Goal: Task Accomplishment & Management: Complete application form

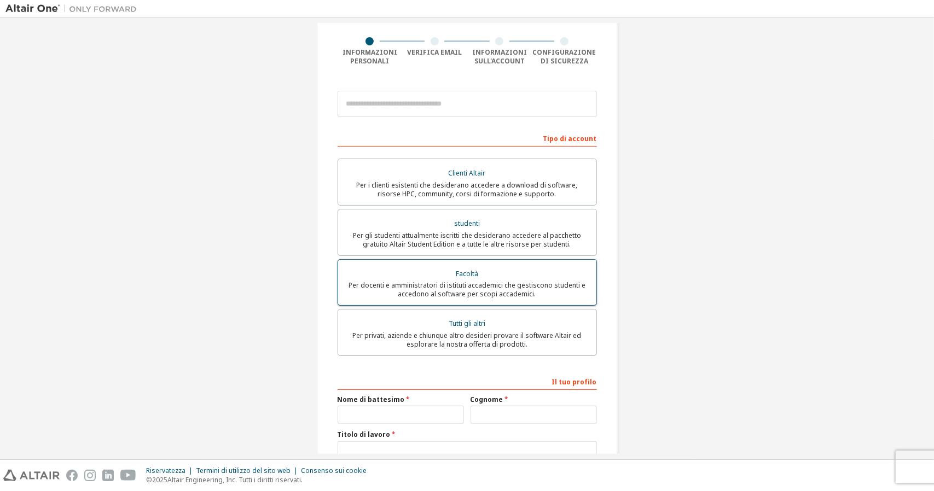
scroll to position [161, 0]
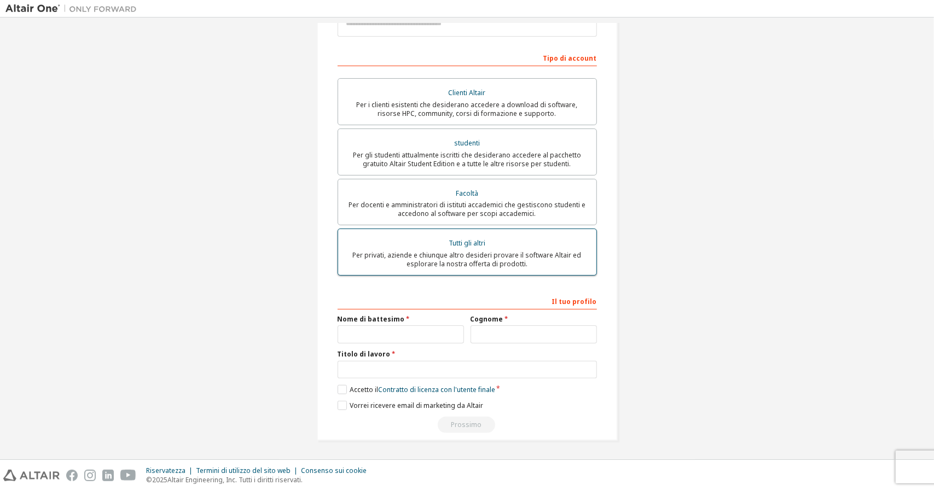
click at [455, 268] on font "Per privati, aziende e chiunque altro desideri provare il software Altair ed es…" at bounding box center [467, 260] width 229 height 18
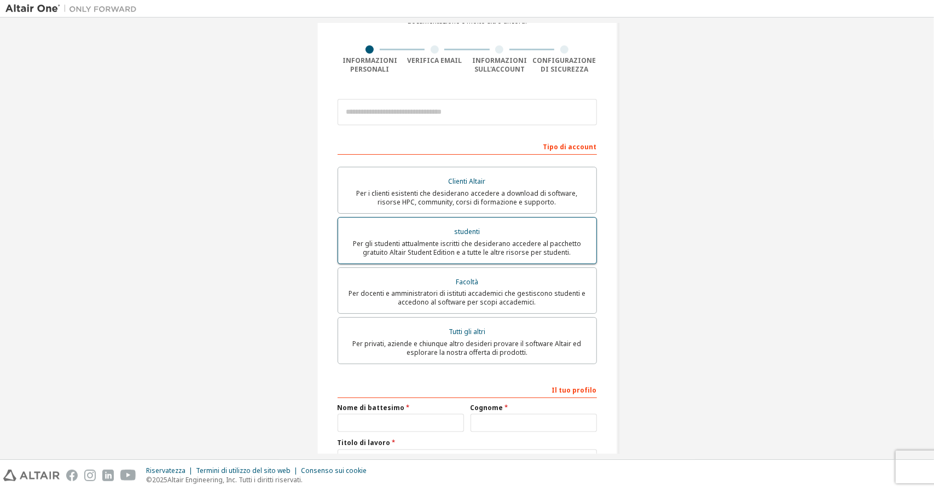
scroll to position [52, 0]
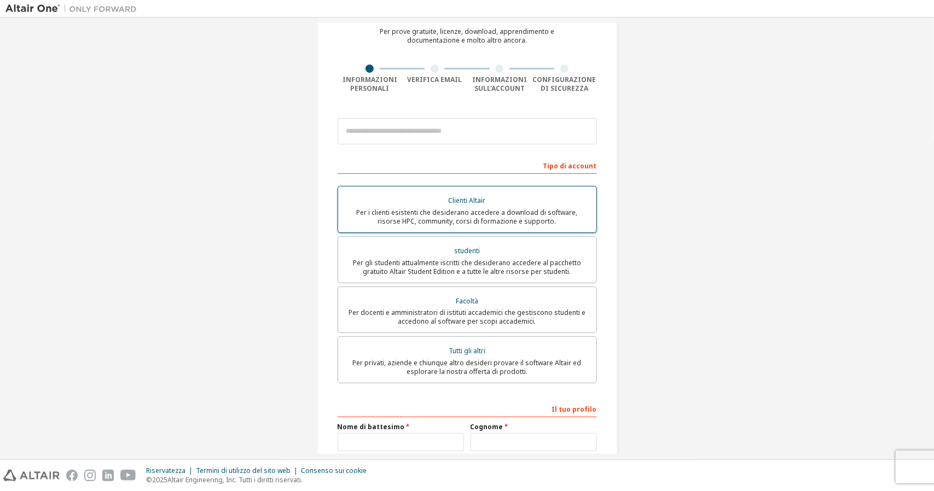
click at [536, 227] on label "Clienti Altair Per i clienti esistenti che desiderano accedere a download di so…" at bounding box center [467, 209] width 259 height 47
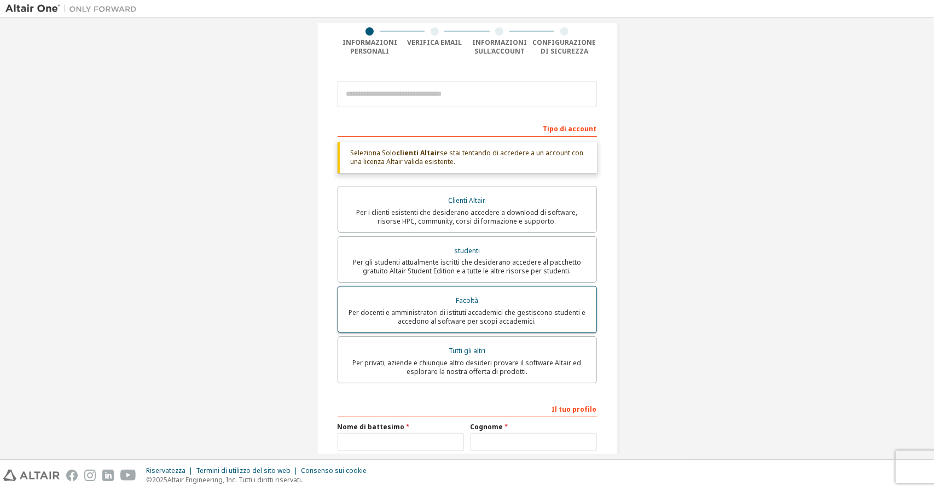
scroll to position [161, 0]
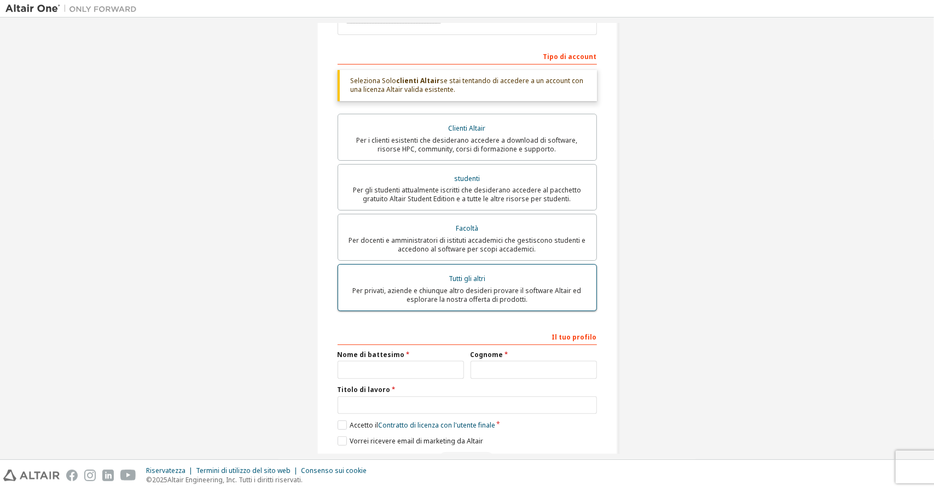
click at [522, 291] on font "Per privati, aziende e chiunque altro desideri provare il software Altair ed es…" at bounding box center [467, 295] width 229 height 18
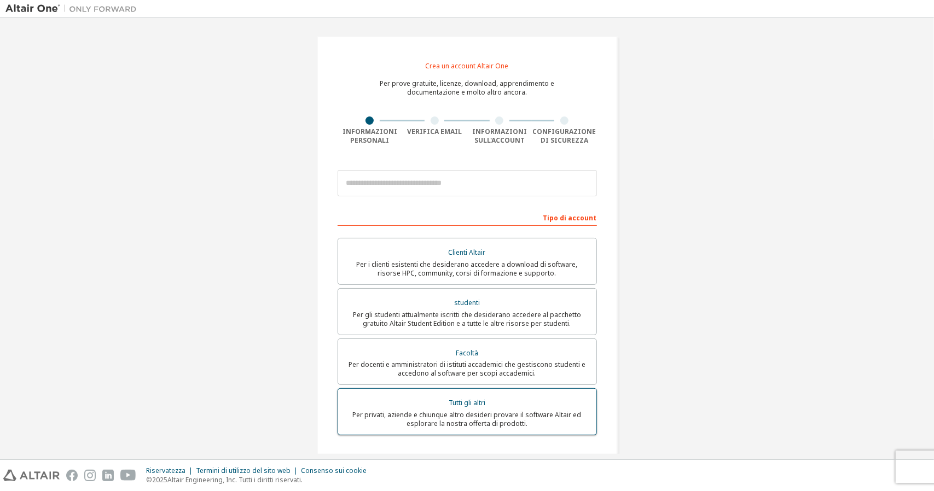
drag, startPoint x: 465, startPoint y: 439, endPoint x: 468, endPoint y: 432, distance: 7.6
click at [466, 437] on div "Clienti Altair Per i clienti esistenti che desiderano accedere a download di so…" at bounding box center [467, 338] width 259 height 201
click at [468, 422] on font "Per privati, aziende e chiunque altro desideri provare il software Altair ed es…" at bounding box center [467, 419] width 229 height 18
